Goal: Information Seeking & Learning: Learn about a topic

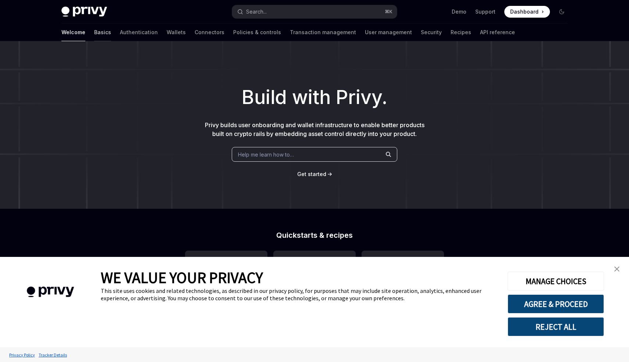
click at [94, 35] on link "Basics" at bounding box center [102, 33] width 17 height 18
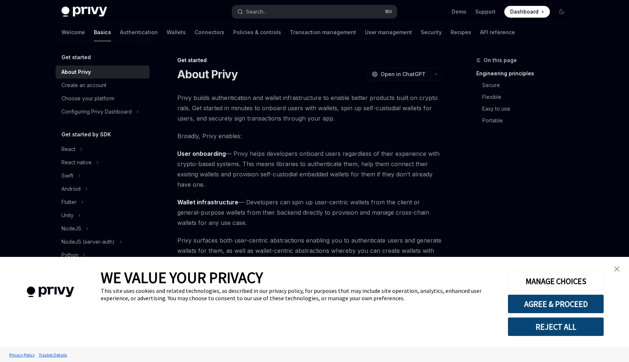
click at [619, 266] on link "close banner" at bounding box center [616, 269] width 15 height 15
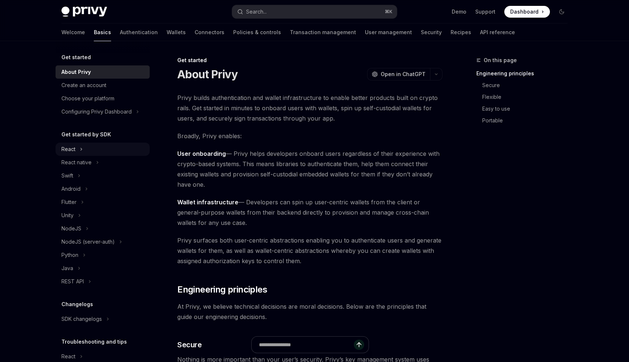
click at [82, 154] on div "React" at bounding box center [103, 149] width 94 height 13
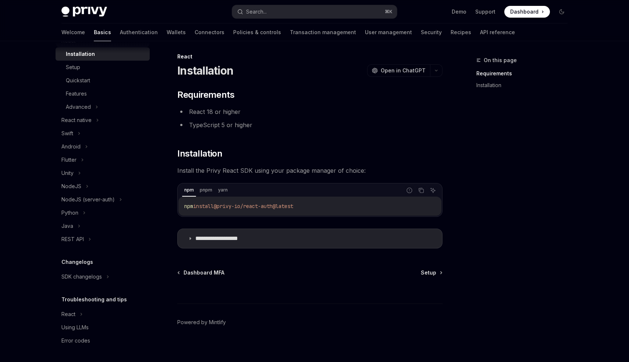
scroll to position [4, 0]
click at [83, 325] on div "Using LLMs" at bounding box center [74, 327] width 27 height 9
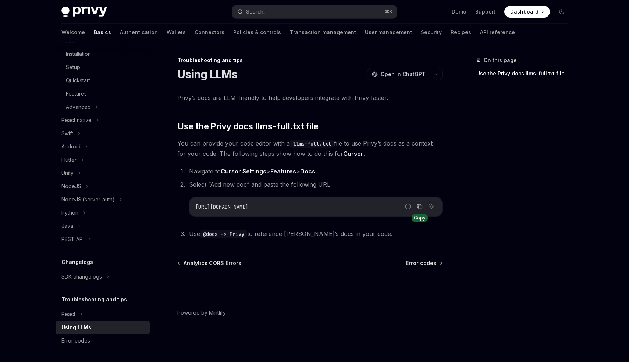
click at [418, 202] on button "Copy the contents from the code block" at bounding box center [420, 207] width 10 height 10
click at [120, 34] on link "Authentication" at bounding box center [139, 33] width 38 height 18
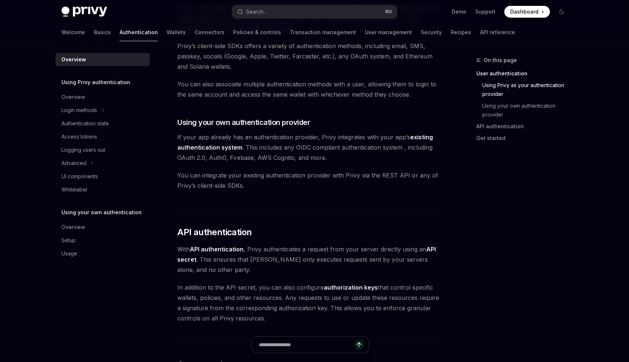
scroll to position [312, 0]
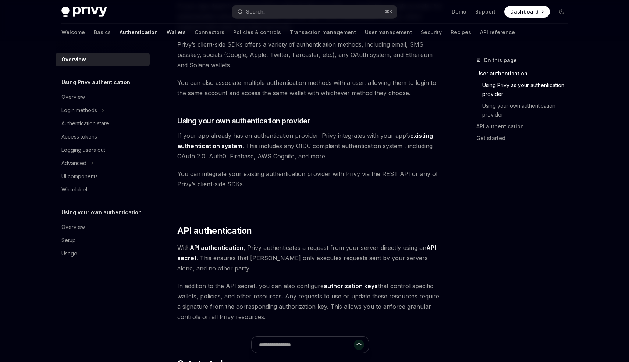
click at [167, 33] on link "Wallets" at bounding box center [176, 33] width 19 height 18
type textarea "*"
